Goal: Register for event/course

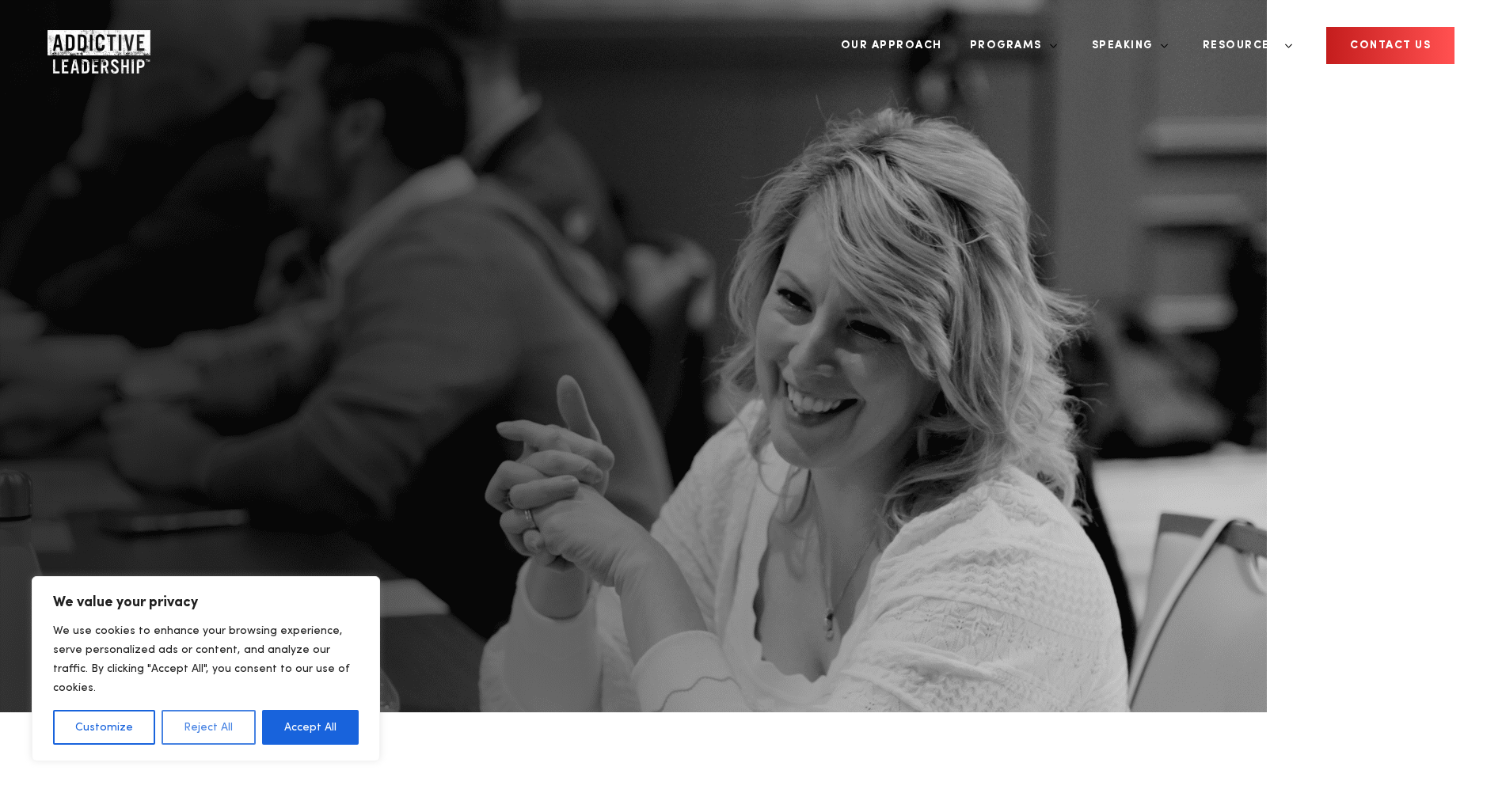
click at [184, 731] on button "Reject All" at bounding box center [207, 727] width 93 height 35
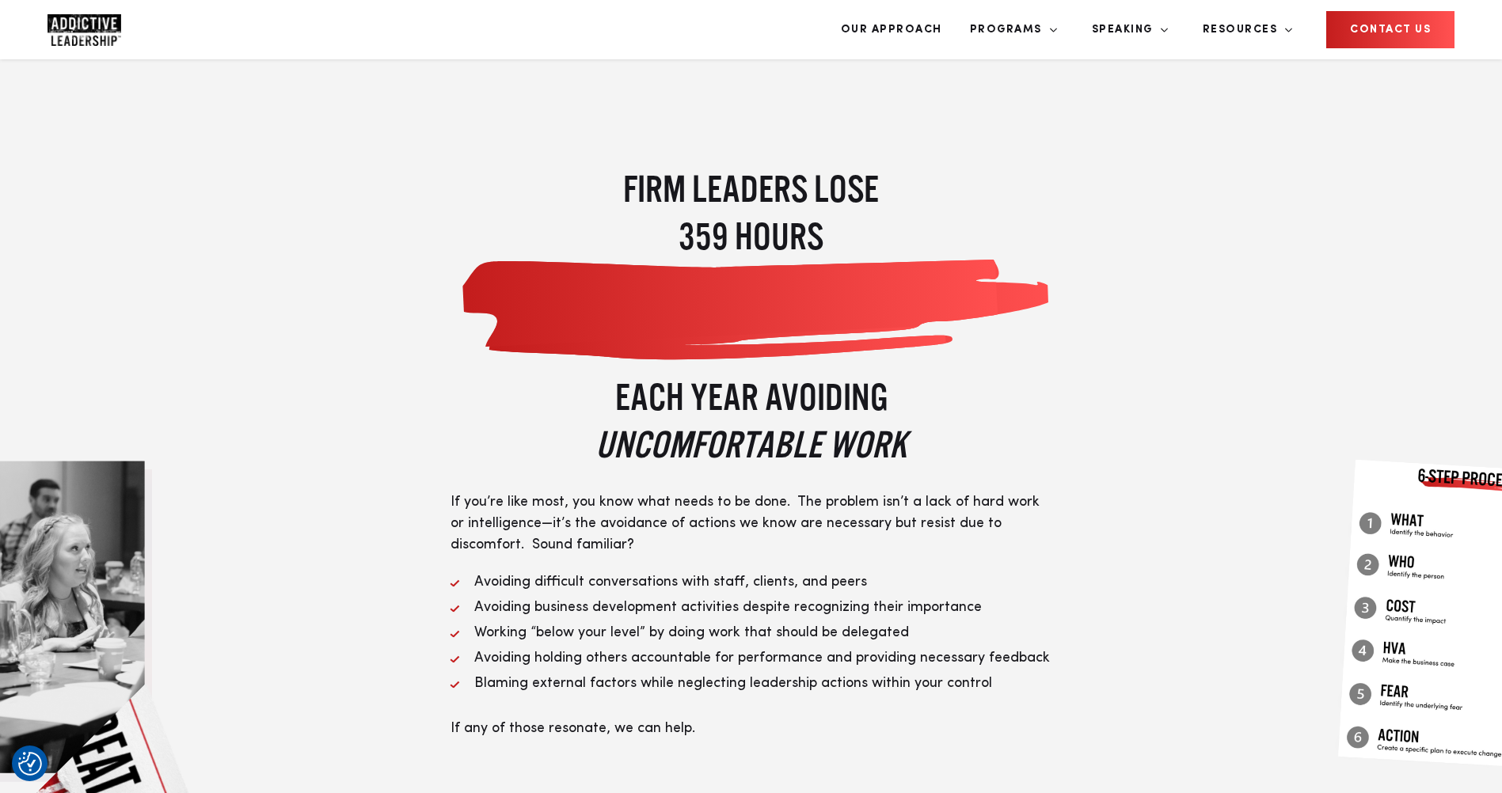
scroll to position [2758, 0]
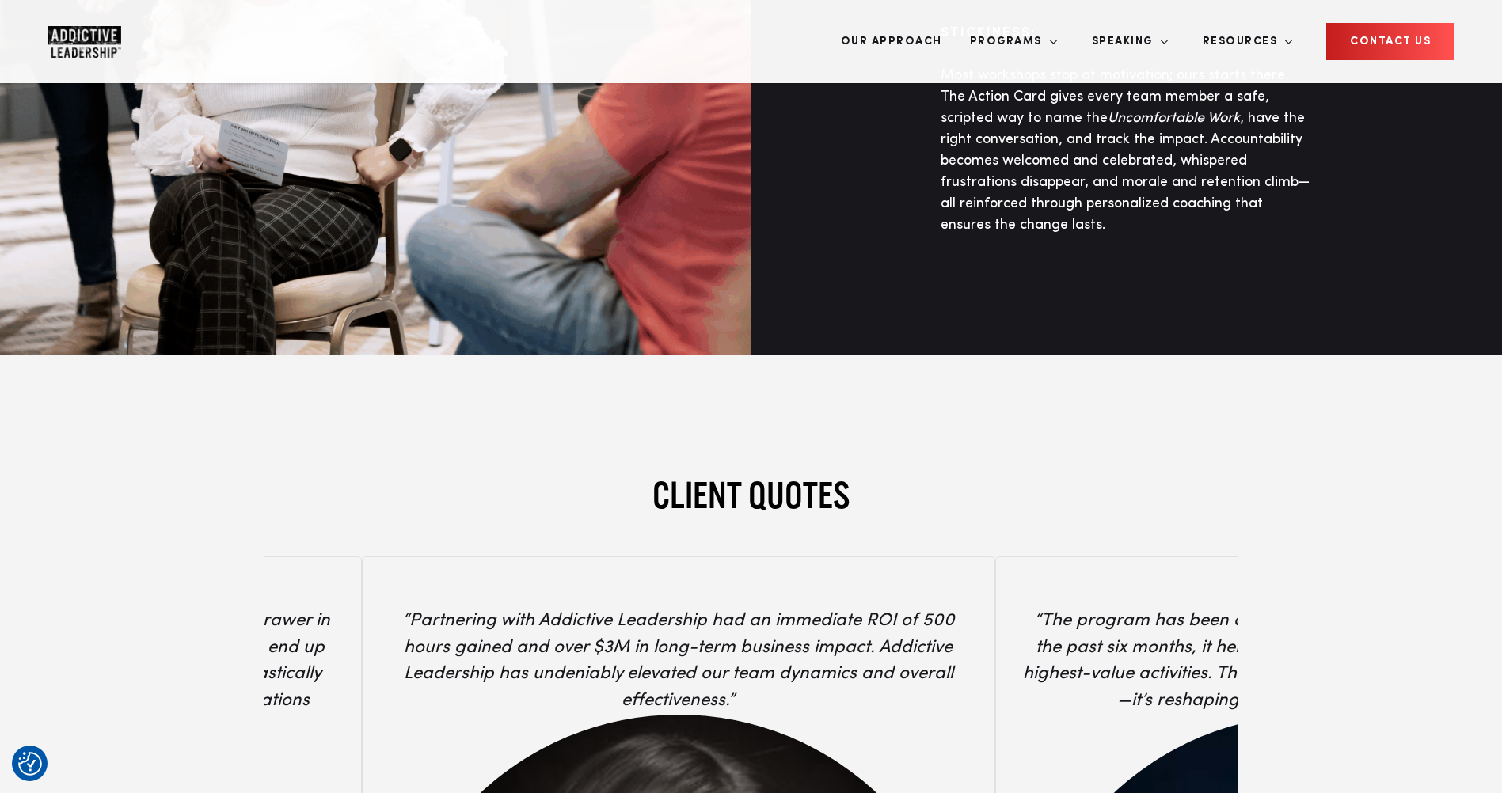
scroll to position [5538, 0]
